Goal: Transaction & Acquisition: Purchase product/service

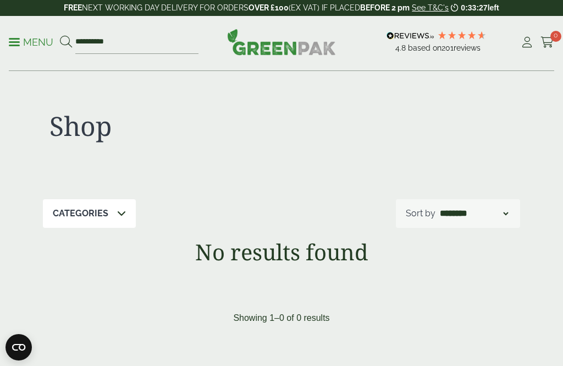
click at [26, 40] on p "Menu" at bounding box center [31, 42] width 45 height 13
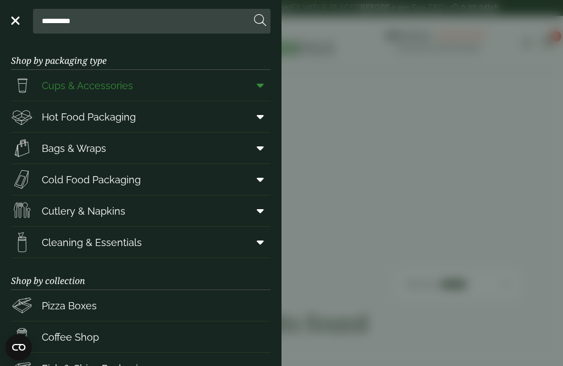
click at [178, 84] on link "Cups & Accessories" at bounding box center [141, 85] width 260 height 31
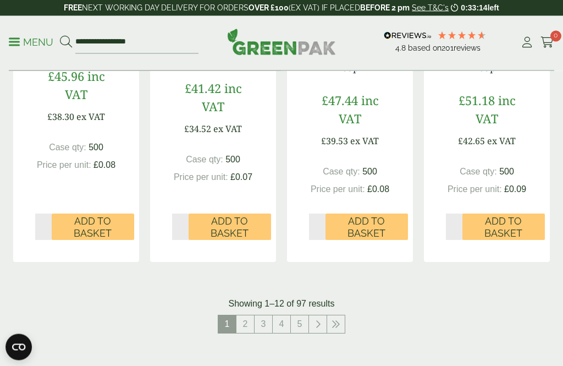
scroll to position [1185, 0]
click at [242, 323] on link "2" at bounding box center [246, 324] width 18 height 18
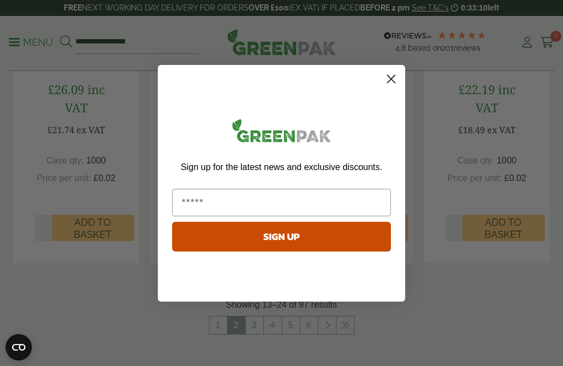
click at [387, 87] on circle "Close dialog" at bounding box center [391, 78] width 18 height 18
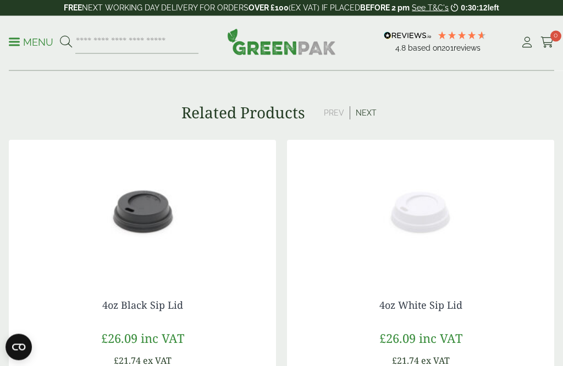
scroll to position [1120, 0]
click at [356, 111] on button "Next" at bounding box center [366, 112] width 32 height 13
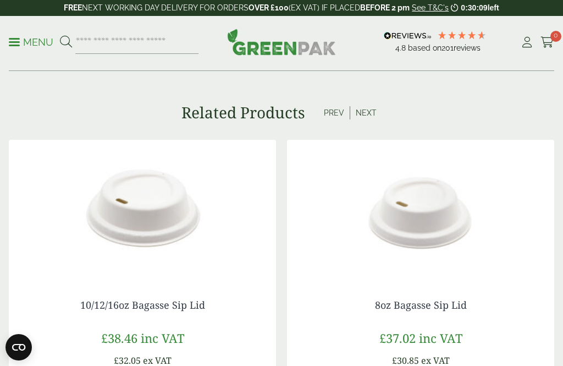
click at [365, 111] on button "Next" at bounding box center [366, 112] width 32 height 13
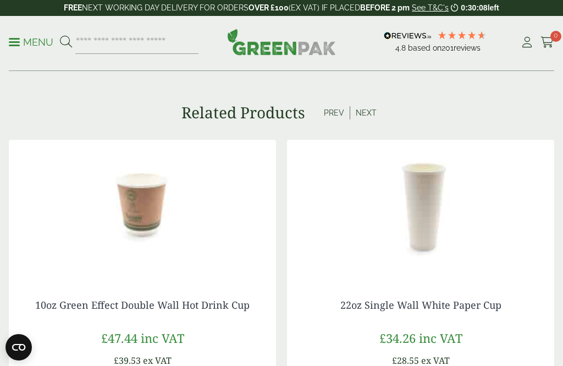
click at [361, 109] on button "Next" at bounding box center [366, 112] width 32 height 13
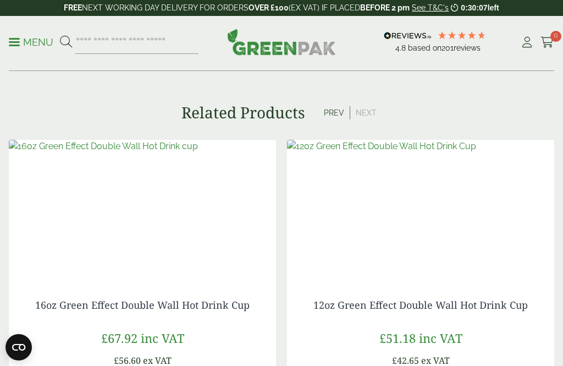
click at [360, 117] on button "Next" at bounding box center [366, 112] width 32 height 13
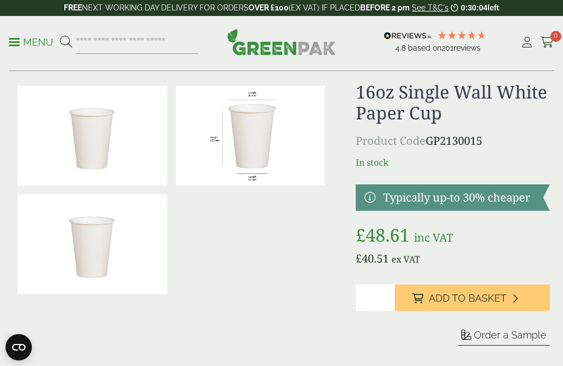
scroll to position [0, 0]
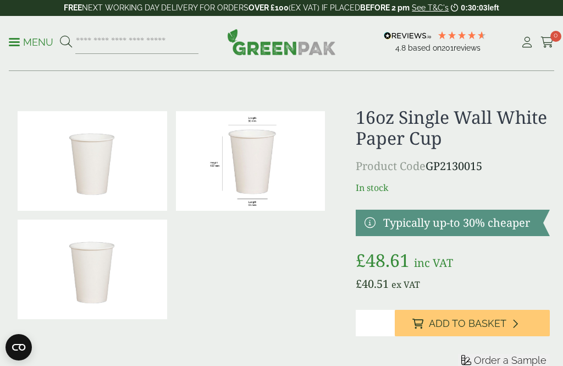
click at [31, 42] on p "Menu" at bounding box center [31, 42] width 45 height 13
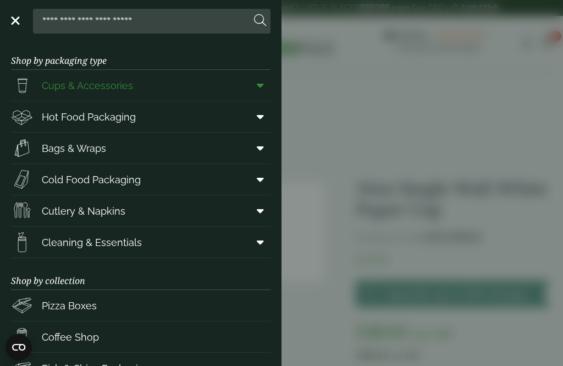
click at [210, 92] on link "Cups & Accessories" at bounding box center [141, 85] width 260 height 31
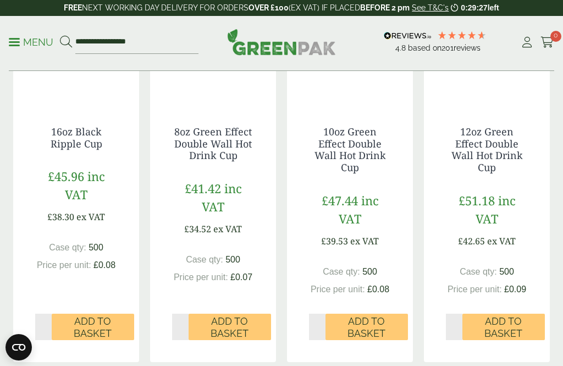
scroll to position [1187, 0]
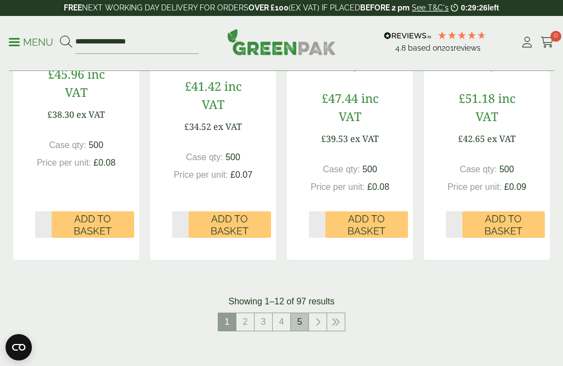
click at [303, 318] on link "5" at bounding box center [300, 322] width 18 height 18
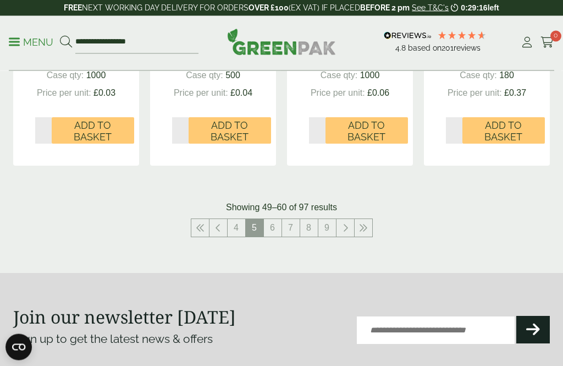
scroll to position [1295, 0]
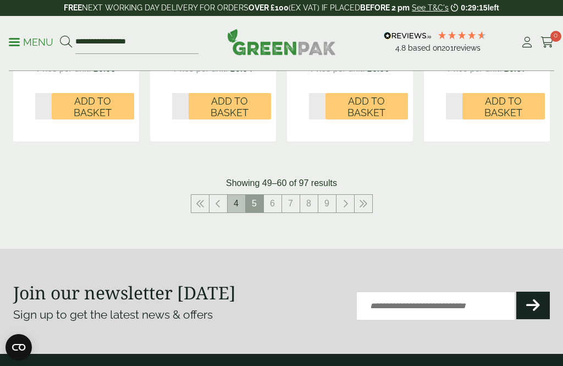
click at [236, 201] on link "4" at bounding box center [237, 204] width 18 height 18
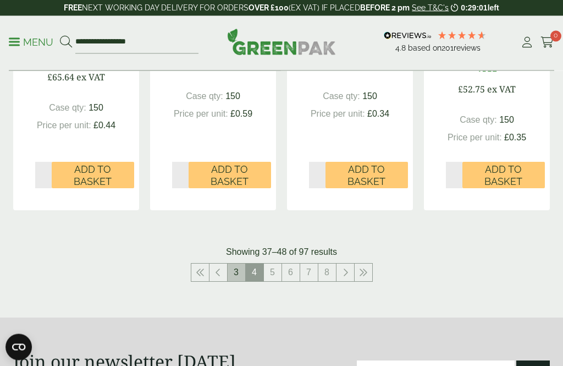
scroll to position [1284, 0]
click at [237, 264] on link "3" at bounding box center [237, 273] width 18 height 18
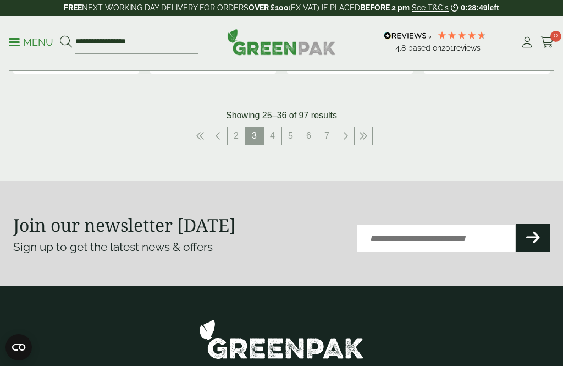
scroll to position [1348, 0]
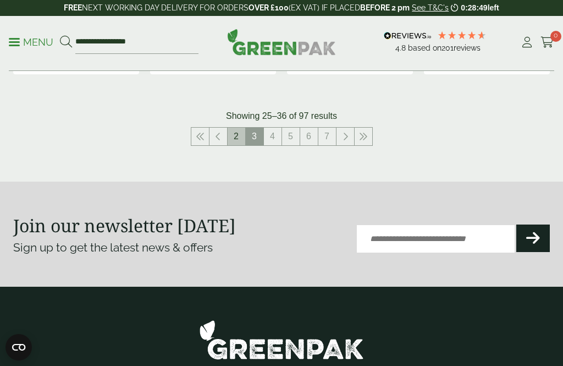
click at [231, 133] on link "2" at bounding box center [237, 137] width 18 height 18
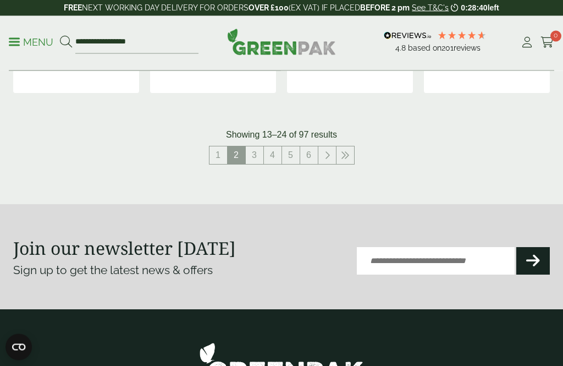
scroll to position [1353, 0]
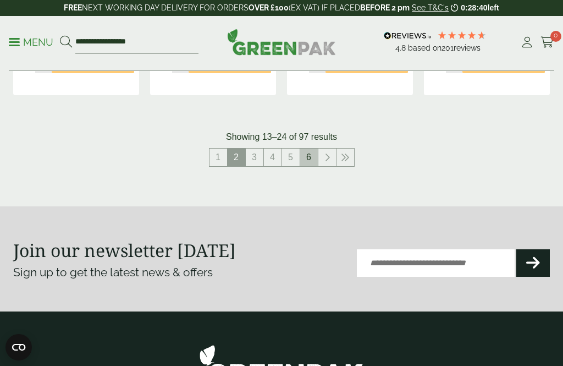
click at [310, 151] on link "6" at bounding box center [309, 158] width 18 height 18
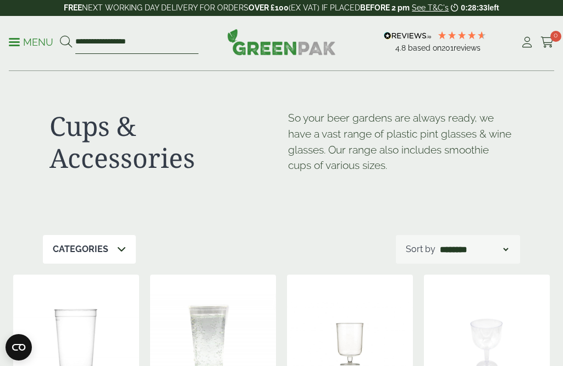
click at [164, 43] on input "**********" at bounding box center [136, 42] width 123 height 23
type input "*"
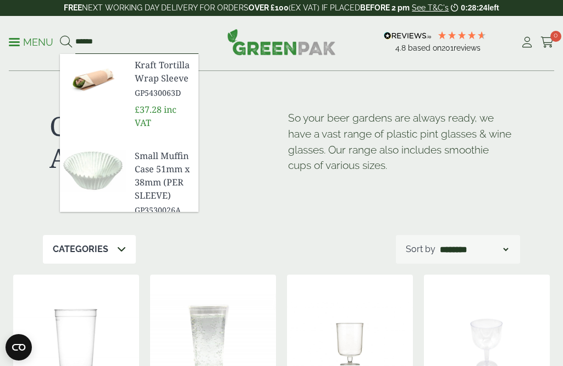
type input "******"
click at [65, 42] on button at bounding box center [66, 42] width 12 height 14
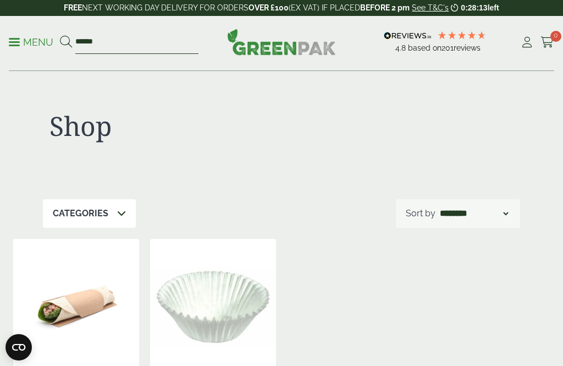
click at [159, 37] on input "******" at bounding box center [136, 42] width 123 height 23
type input "*"
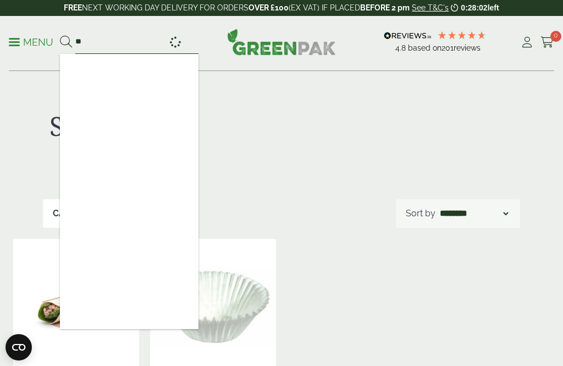
type input "*"
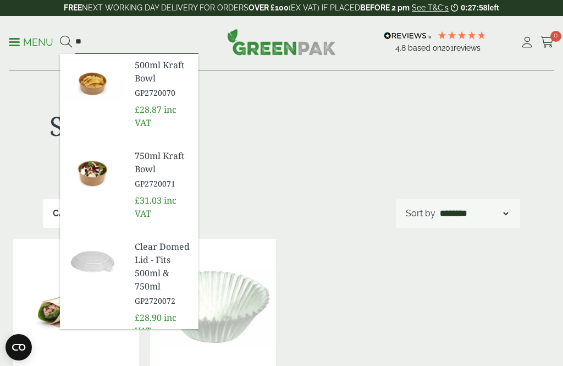
type input "*"
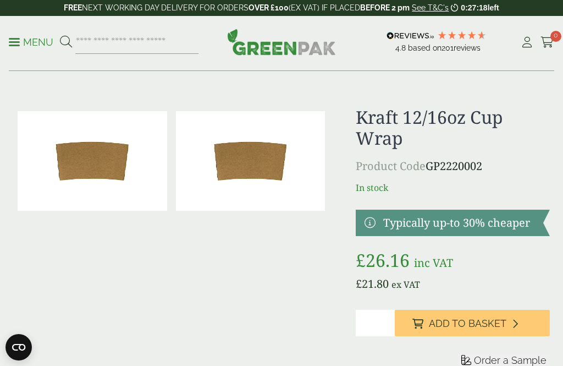
scroll to position [1, 0]
